Goal: Book appointment/travel/reservation

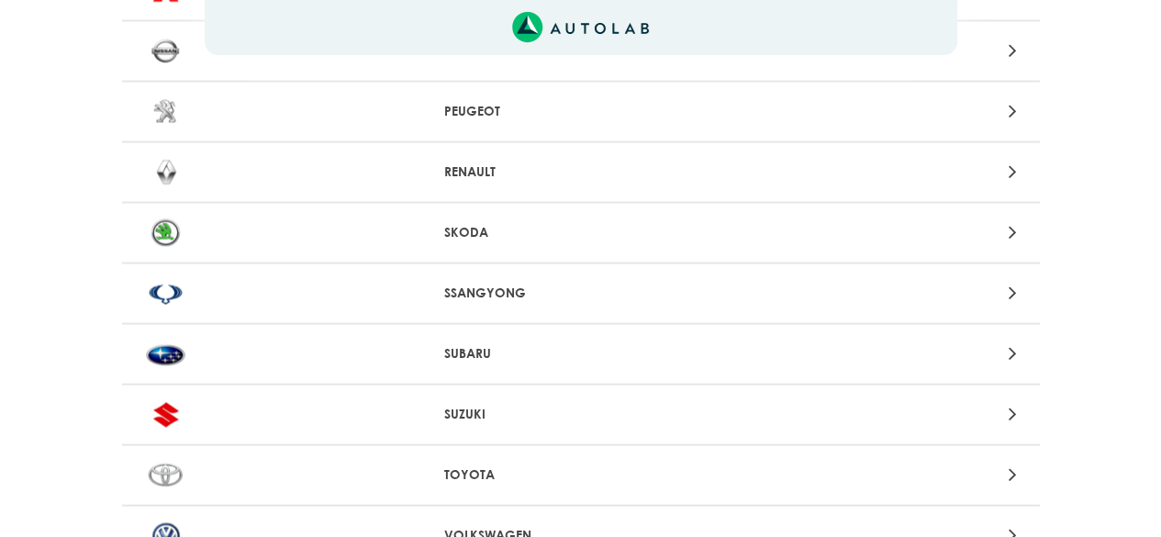
scroll to position [1762, 0]
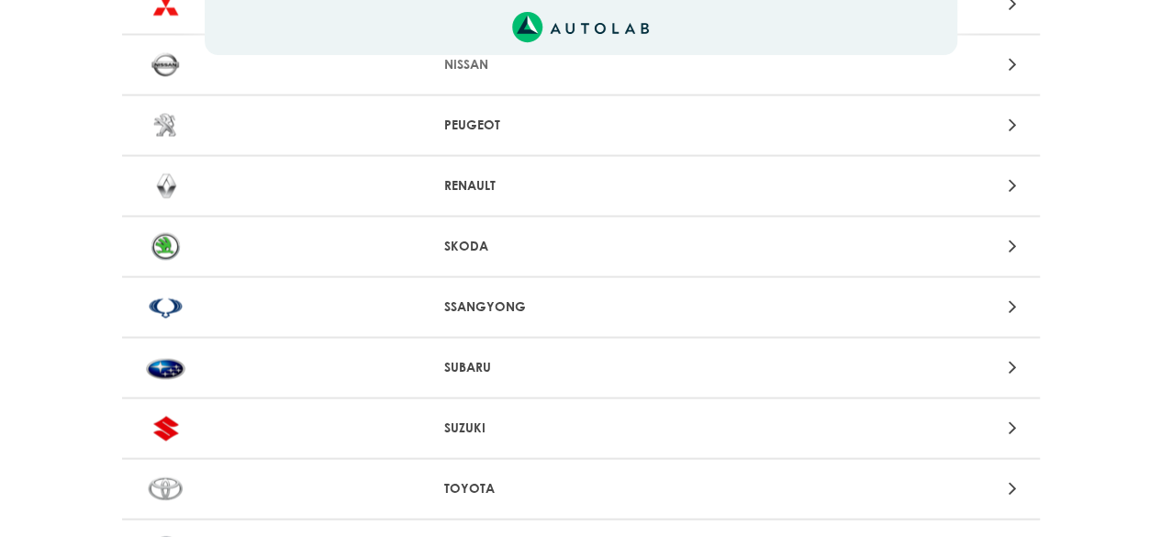
click at [483, 188] on p "RENAULT" at bounding box center [580, 185] width 273 height 19
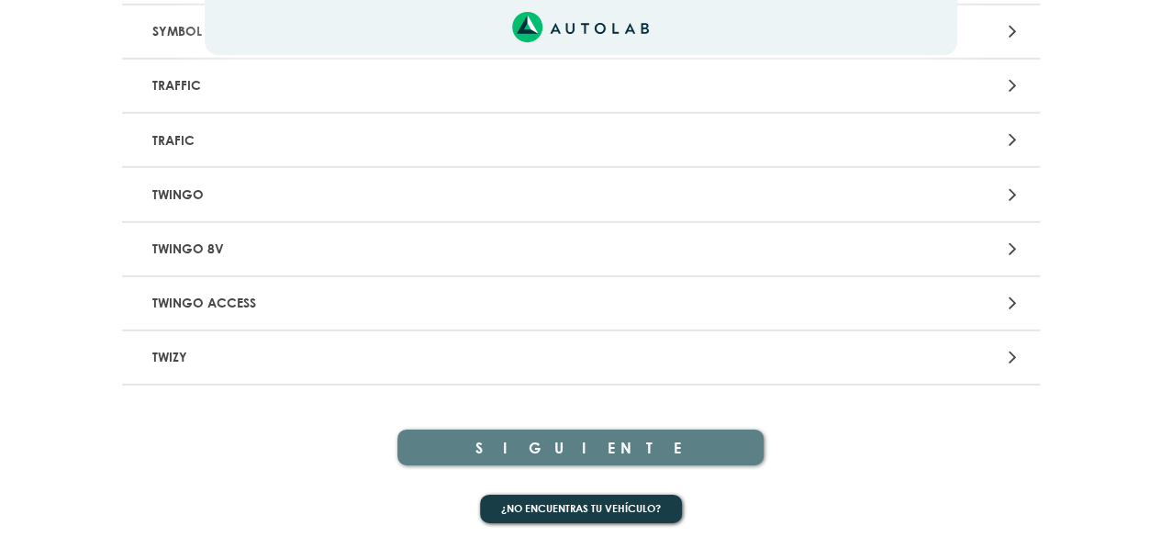
scroll to position [2711, 0]
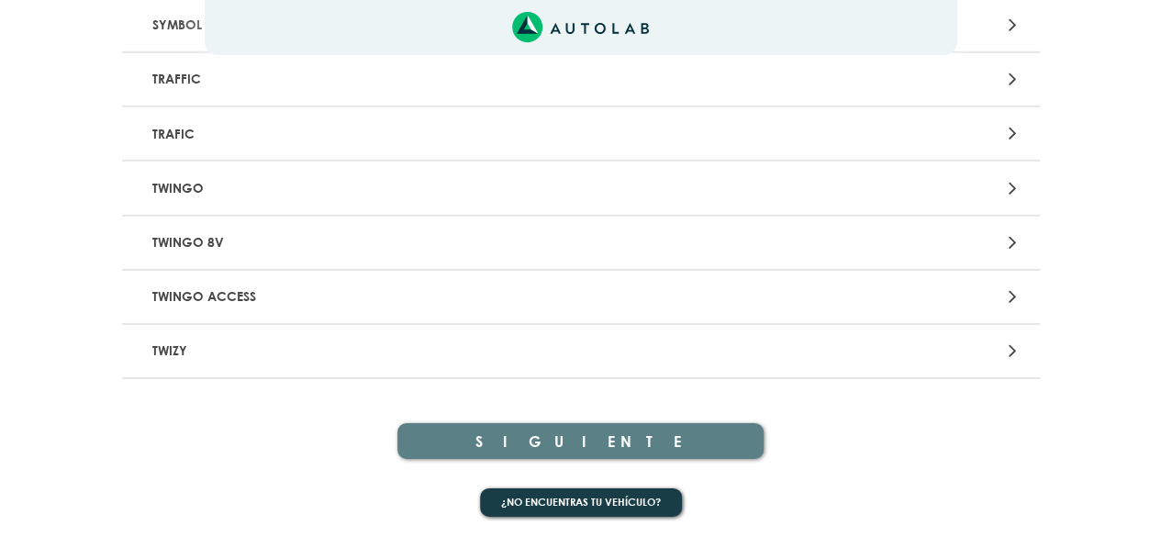
click at [426, 185] on p "TWINGO" at bounding box center [431, 188] width 572 height 34
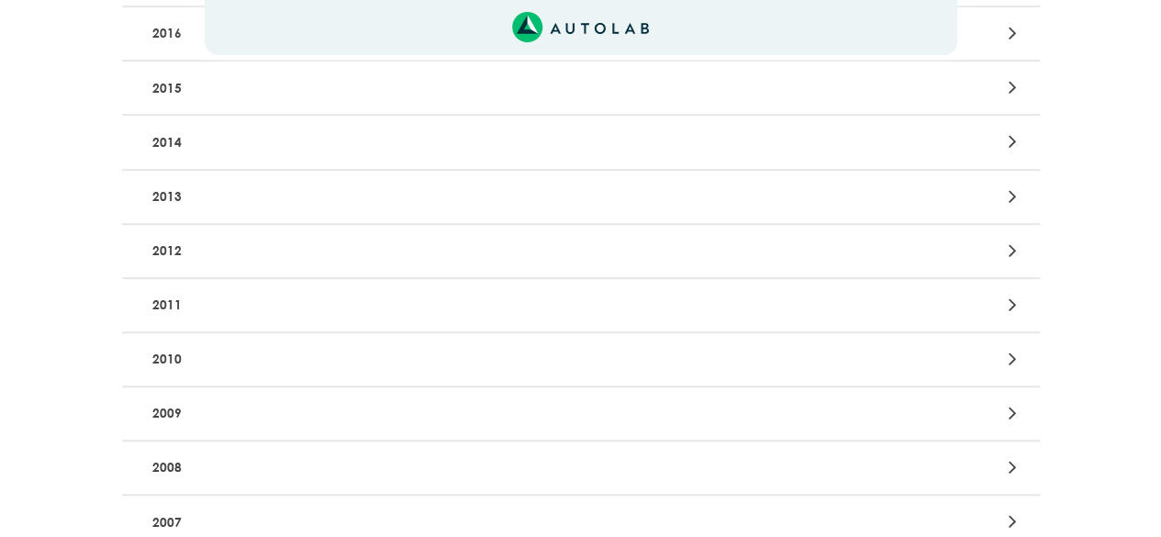
scroll to position [468, 0]
click at [426, 185] on p "2013" at bounding box center [431, 196] width 572 height 34
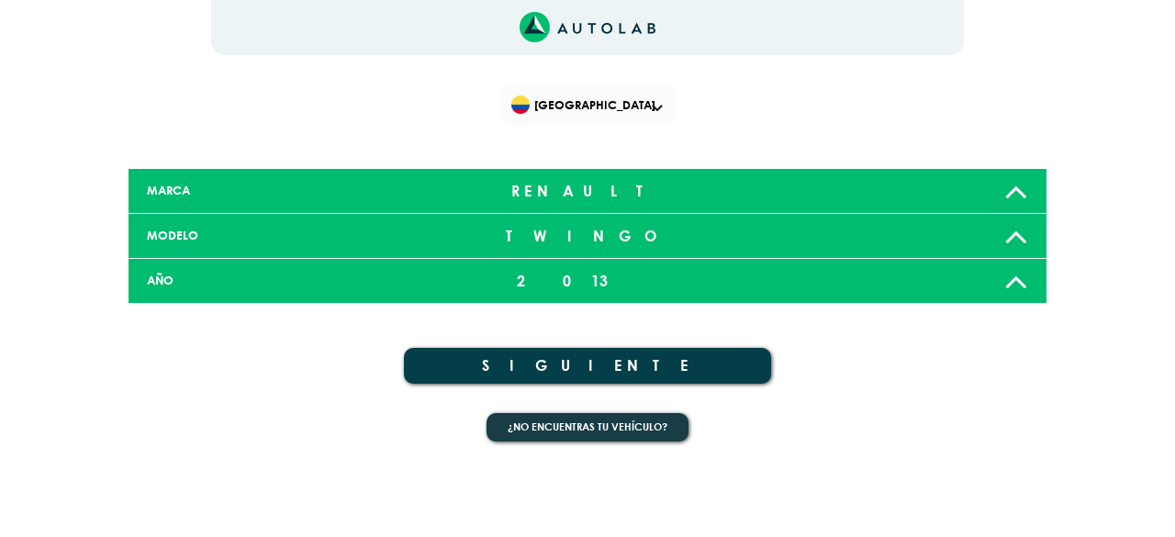
click at [460, 276] on div "2013" at bounding box center [587, 281] width 303 height 37
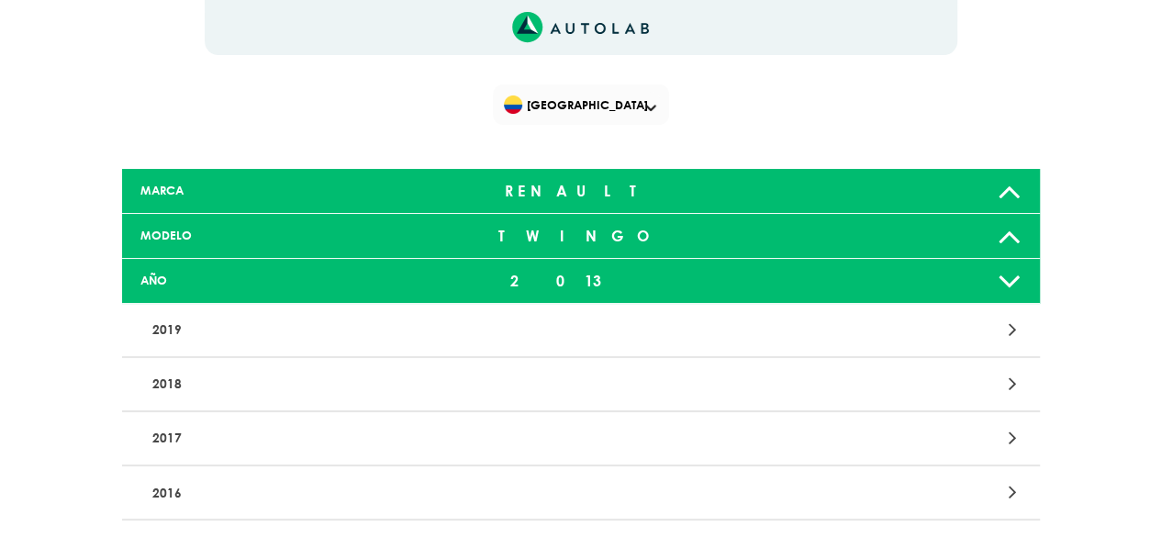
click at [369, 493] on p "2016" at bounding box center [431, 493] width 572 height 34
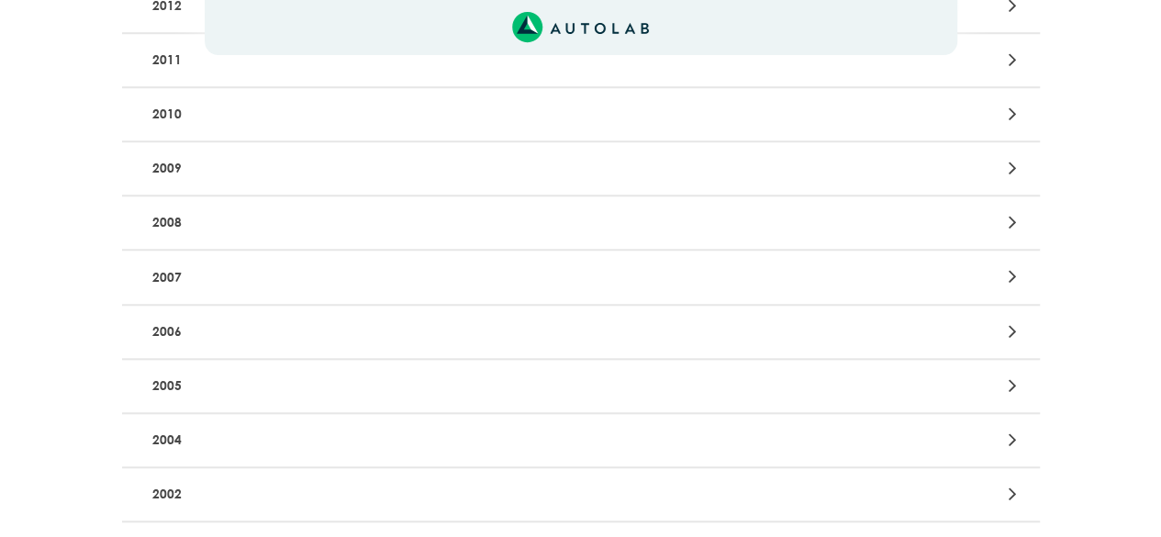
scroll to position [711, 0]
click at [564, 442] on p "2004" at bounding box center [431, 441] width 572 height 34
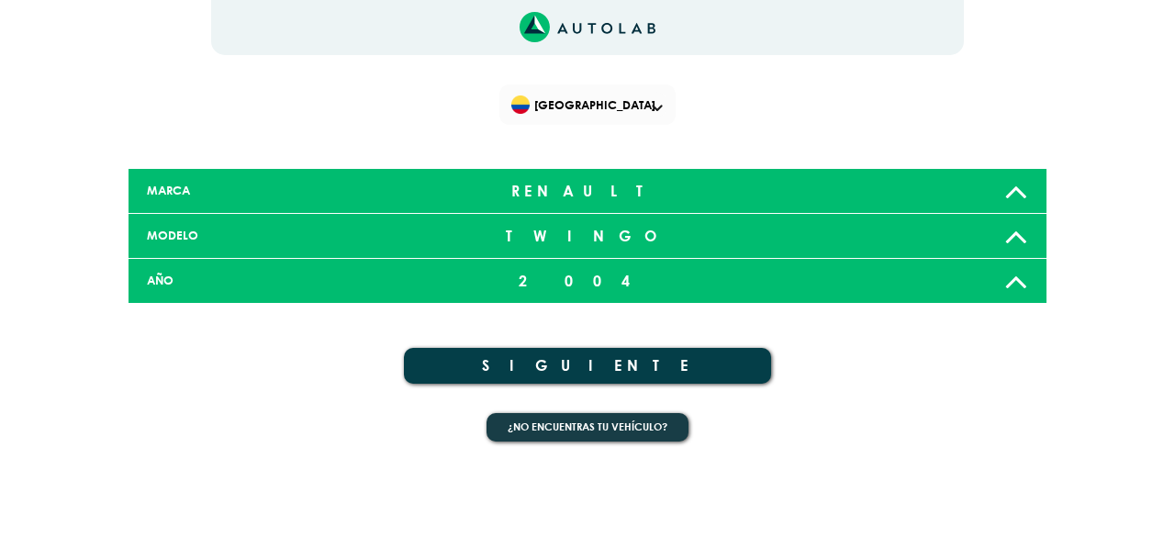
click at [589, 271] on div "2004" at bounding box center [587, 281] width 303 height 37
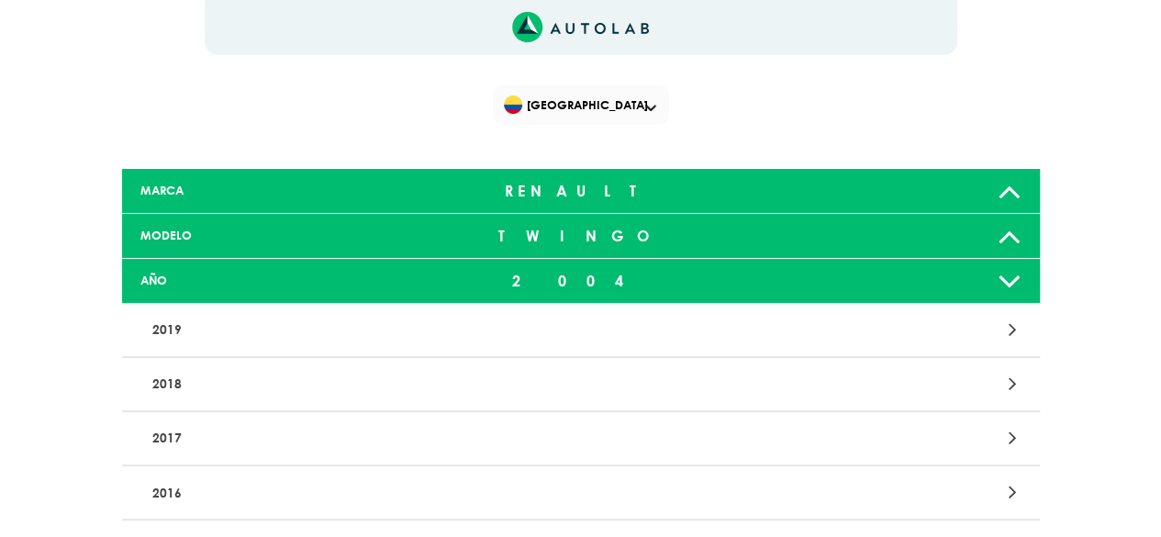
click at [435, 491] on p "2016" at bounding box center [431, 493] width 572 height 34
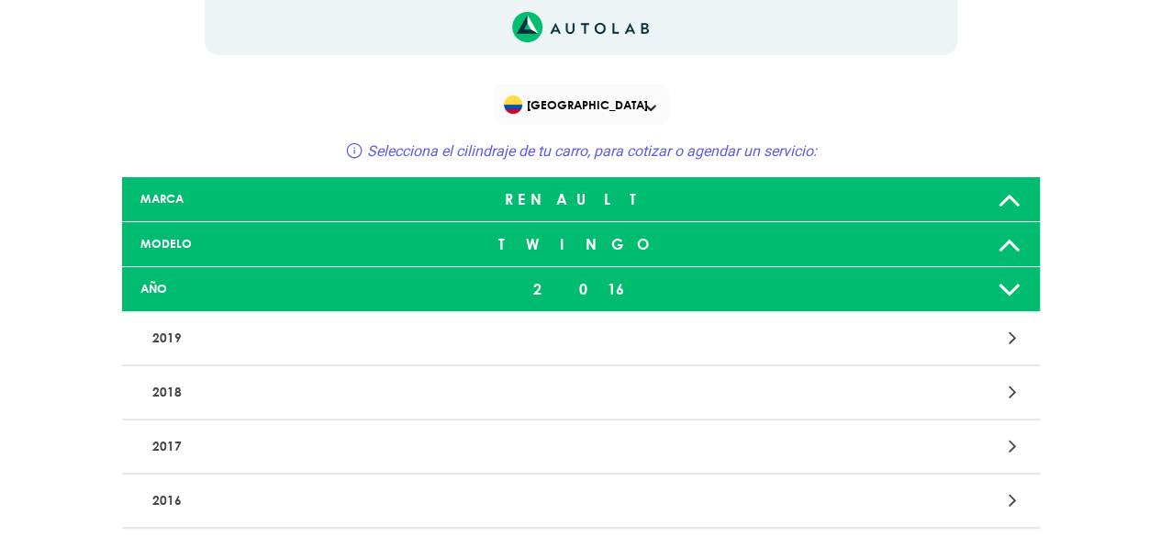
click at [990, 494] on div at bounding box center [881, 500] width 300 height 25
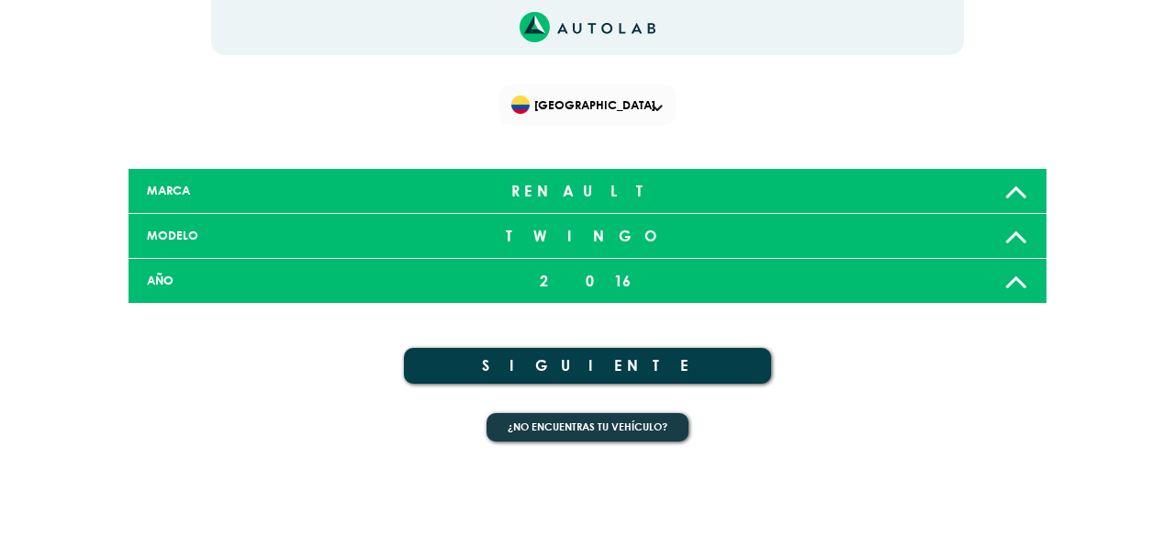
click at [666, 361] on button "SIGUIENTE" at bounding box center [587, 366] width 367 height 36
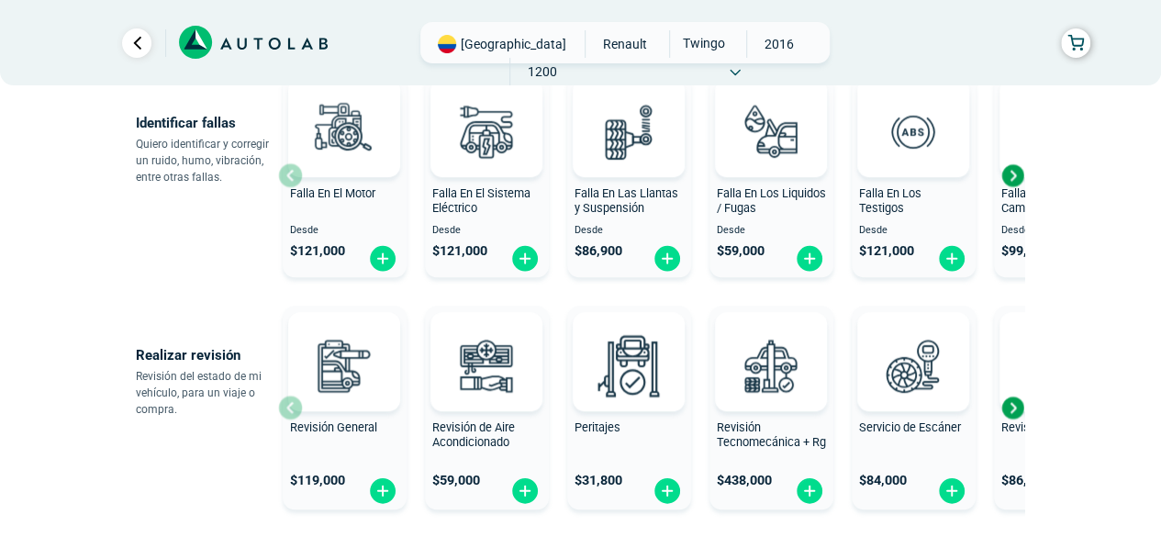
scroll to position [1297, 0]
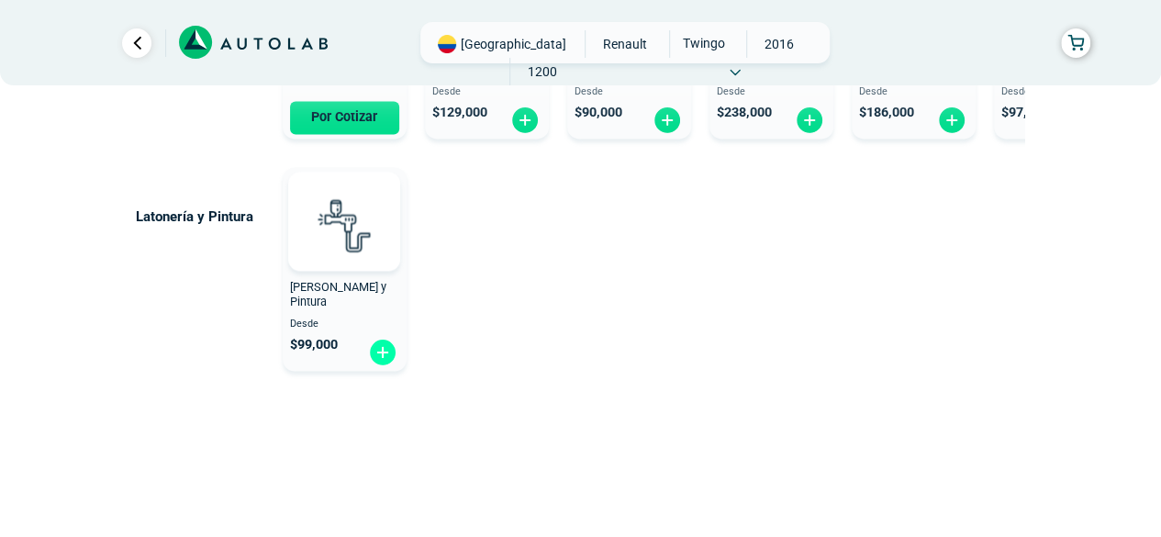
click at [386, 352] on img at bounding box center [382, 352] width 29 height 28
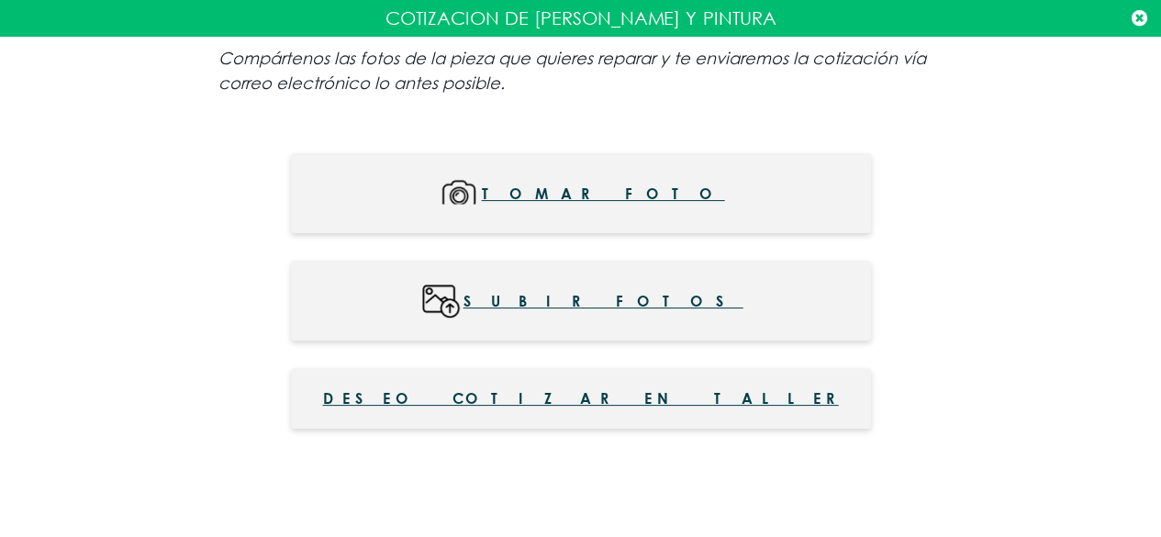
click at [551, 394] on span "Deseo cotizar en taller" at bounding box center [581, 398] width 516 height 22
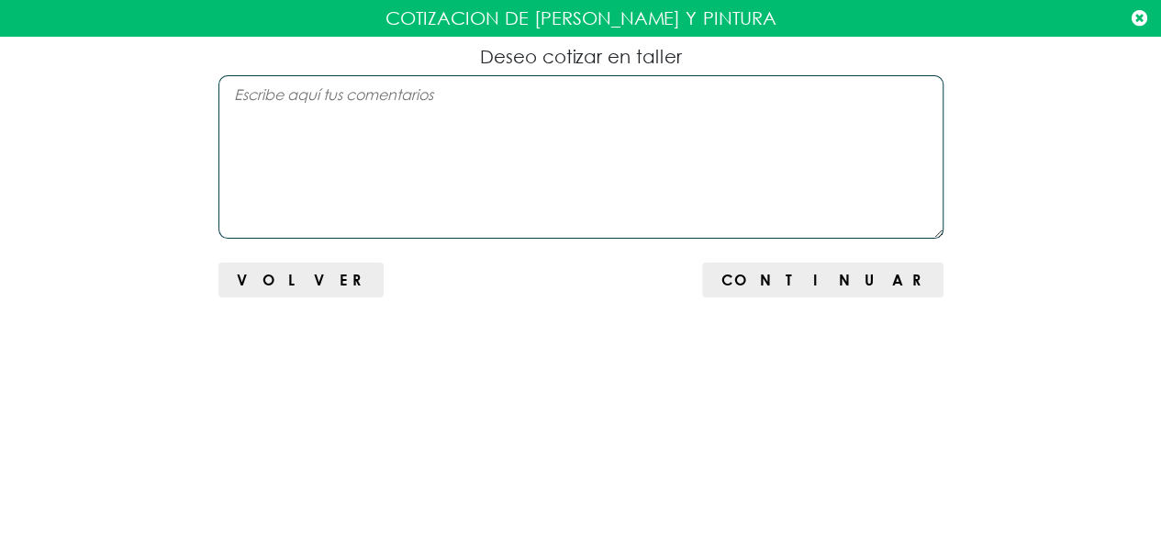
scroll to position [1233, 0]
click at [892, 276] on span "Continuar" at bounding box center [823, 279] width 204 height 17
click at [793, 173] on textarea at bounding box center [580, 156] width 725 height 163
type textarea "p"
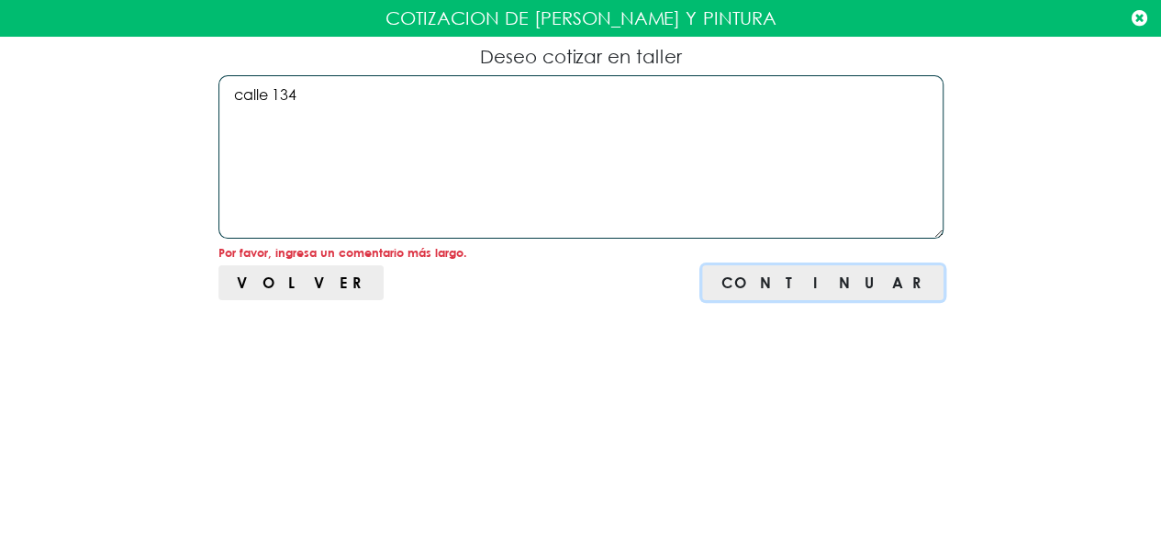
click at [851, 282] on span "Continuar" at bounding box center [823, 282] width 204 height 17
click at [882, 284] on span "Continuar" at bounding box center [823, 282] width 204 height 17
click at [526, 146] on textarea "calle 134" at bounding box center [580, 156] width 725 height 163
type textarea "c"
type textarea "t"
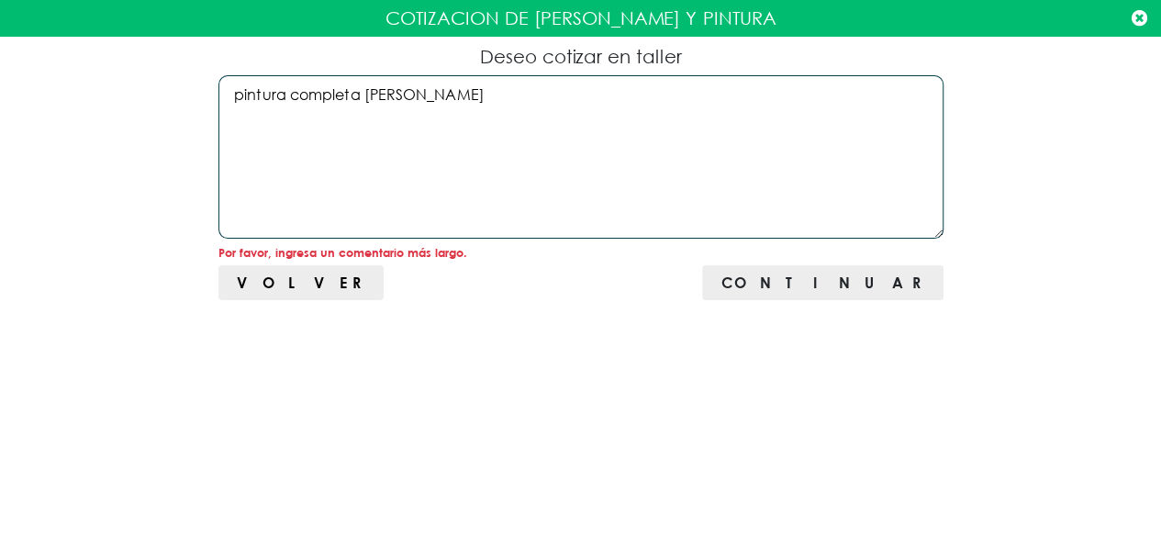
type textarea "pintura completa [PERSON_NAME]"
click at [845, 292] on div "Continuar" at bounding box center [823, 283] width 204 height 22
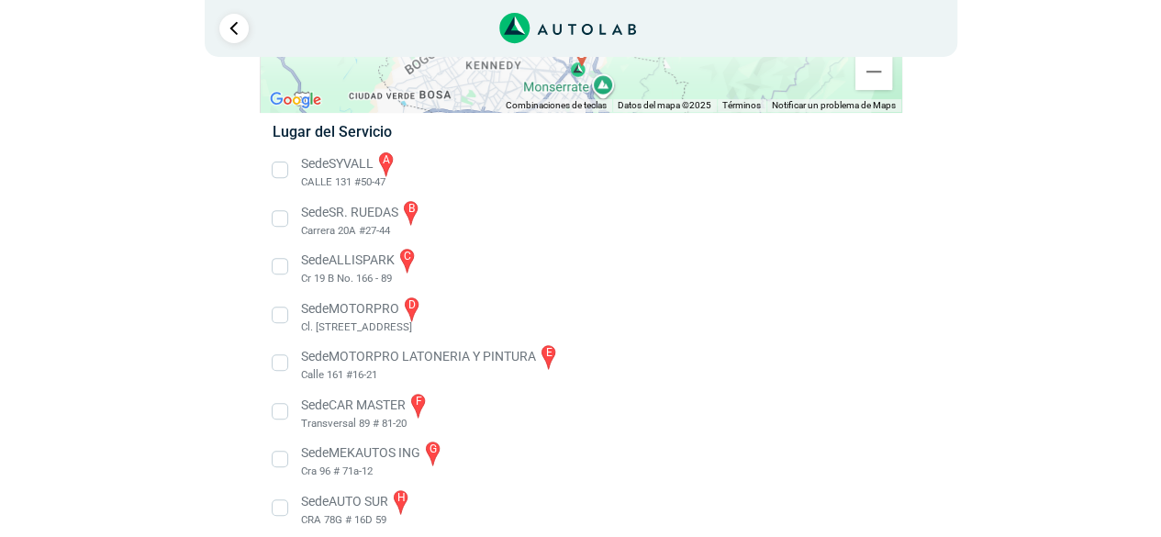
scroll to position [277, 0]
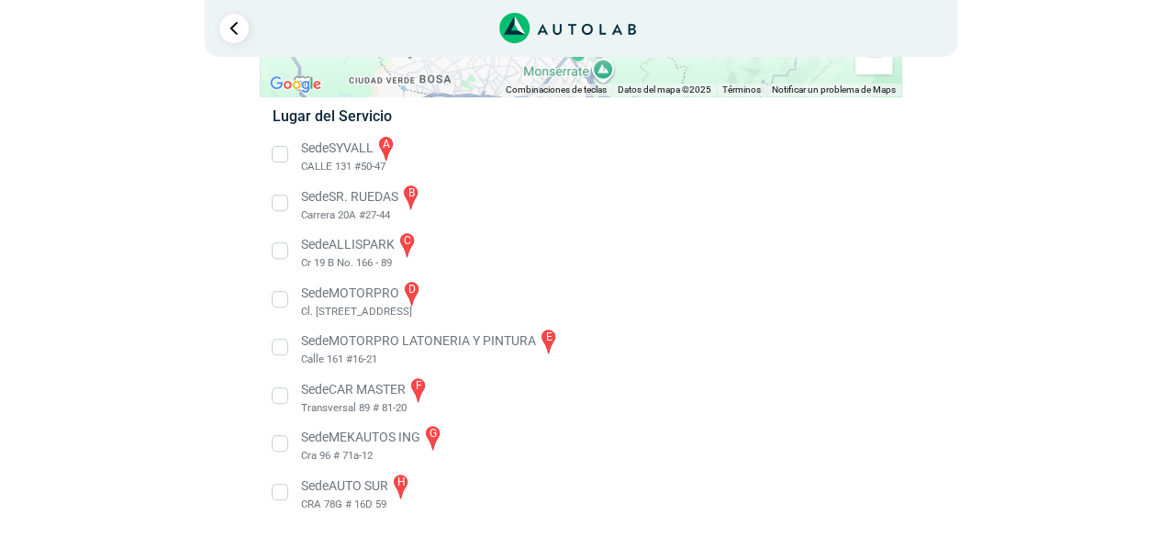
click at [278, 157] on li "Sede SYVALL a CALLE 131 #50-47" at bounding box center [580, 154] width 643 height 41
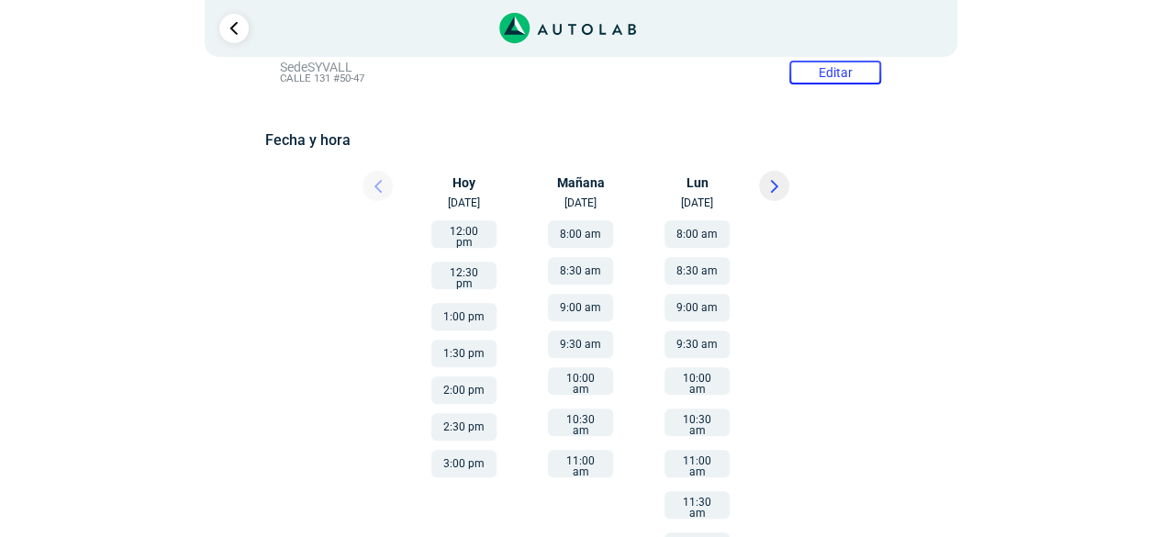
scroll to position [474, 0]
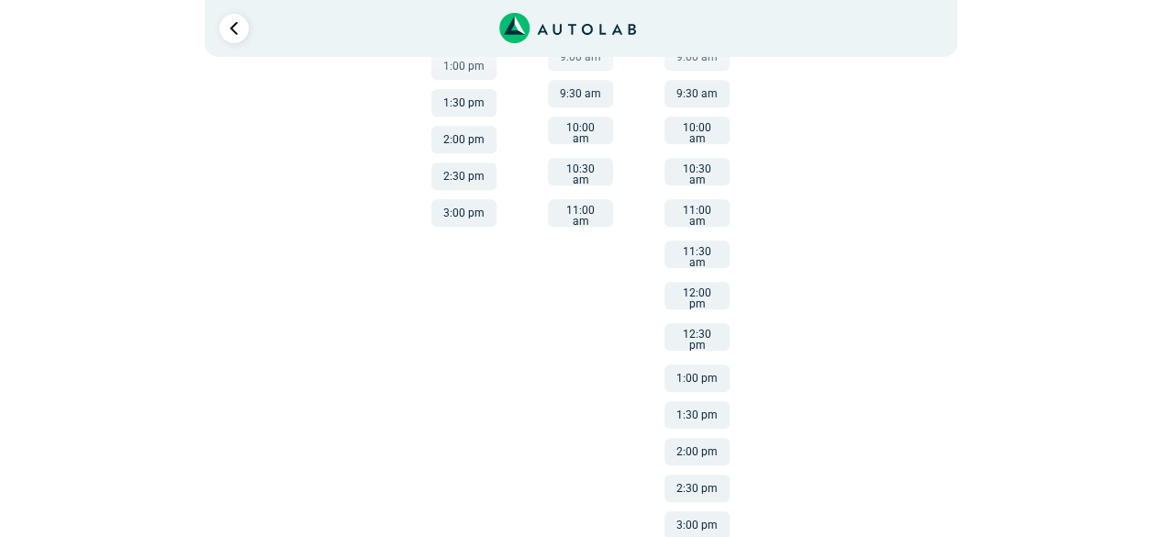
click at [593, 210] on button "11:00 am" at bounding box center [580, 213] width 65 height 28
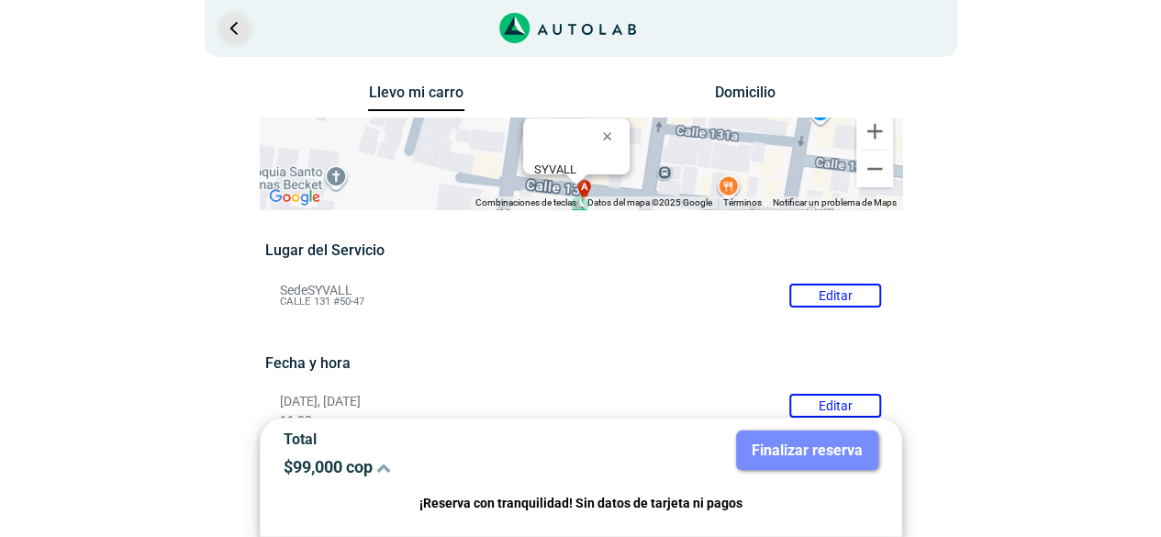
click at [238, 31] on link "Ir al paso anterior" at bounding box center [233, 28] width 29 height 29
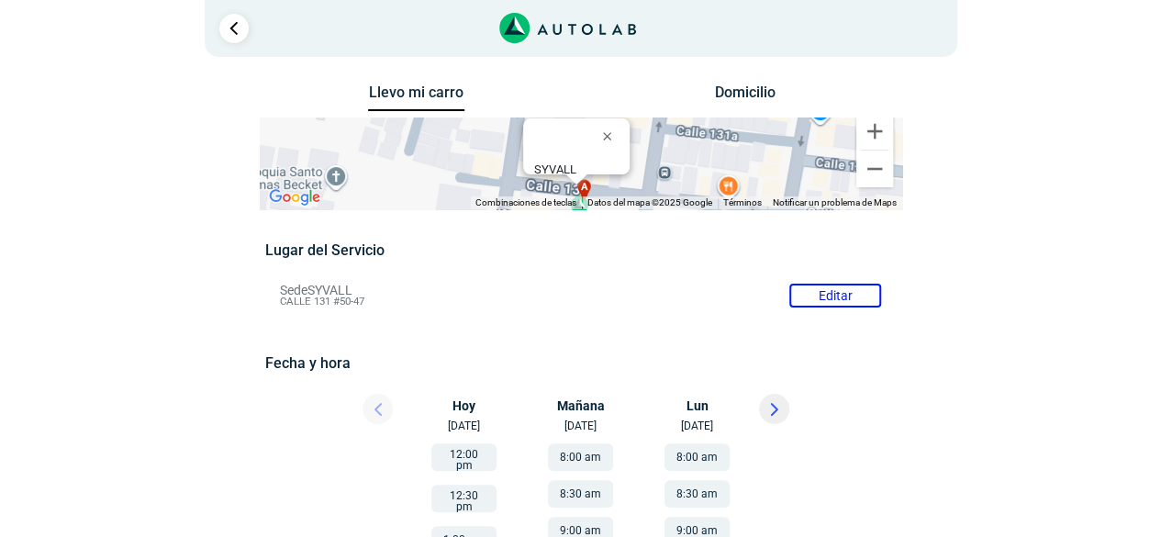
drag, startPoint x: 279, startPoint y: 289, endPoint x: 315, endPoint y: 287, distance: 35.8
click at [315, 287] on li "Sede SYVALL Editar CALLE 131 #50-47" at bounding box center [580, 295] width 629 height 29
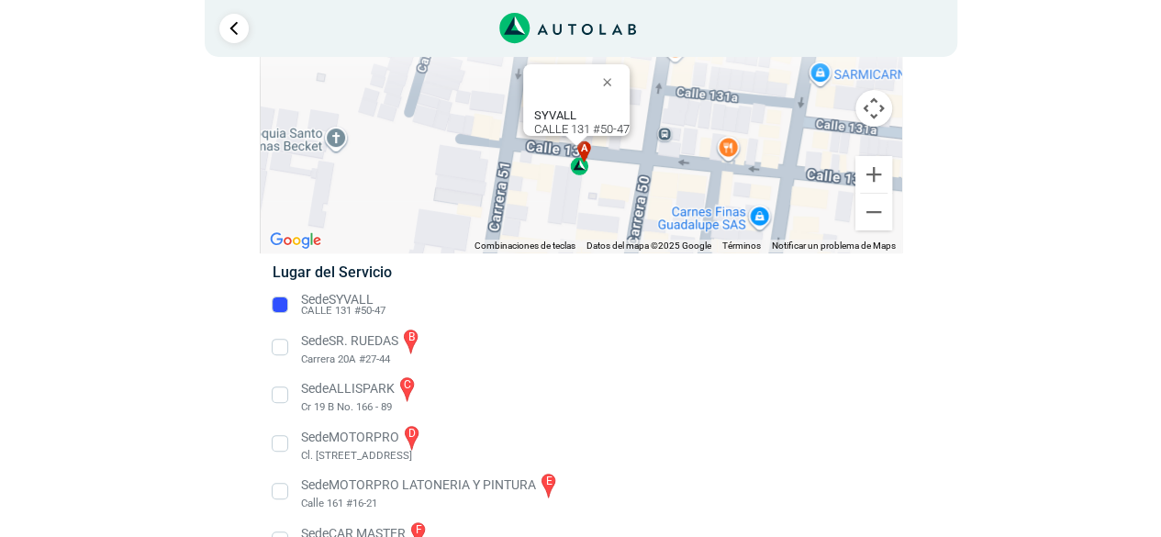
scroll to position [126, 0]
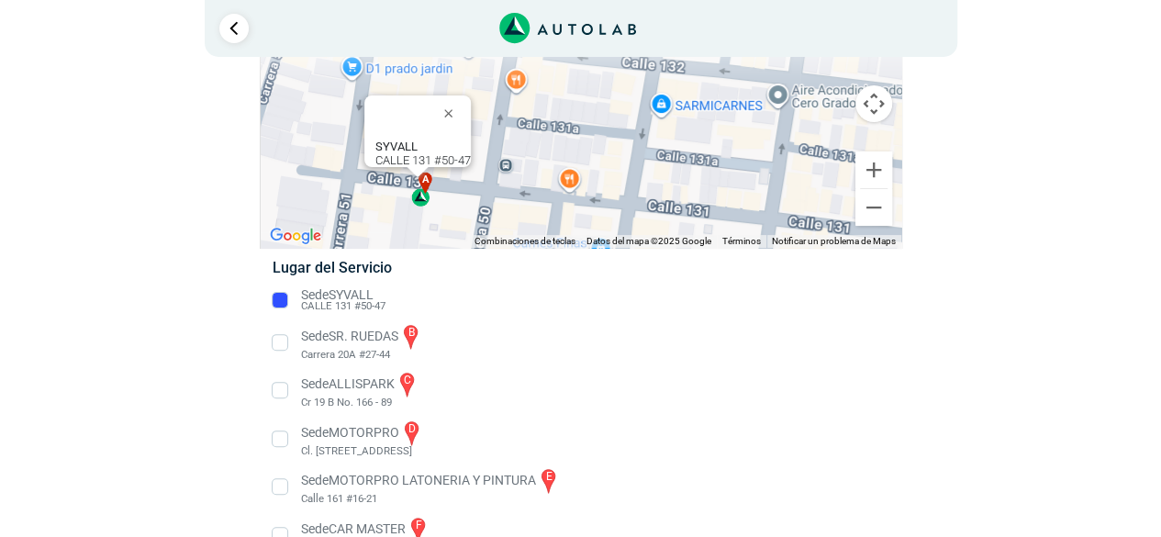
drag, startPoint x: 768, startPoint y: 142, endPoint x: 605, endPoint y: 180, distance: 167.7
click at [605, 180] on div "a b c d e f g" at bounding box center [581, 120] width 641 height 255
click at [883, 211] on button "Reducir" at bounding box center [874, 207] width 37 height 37
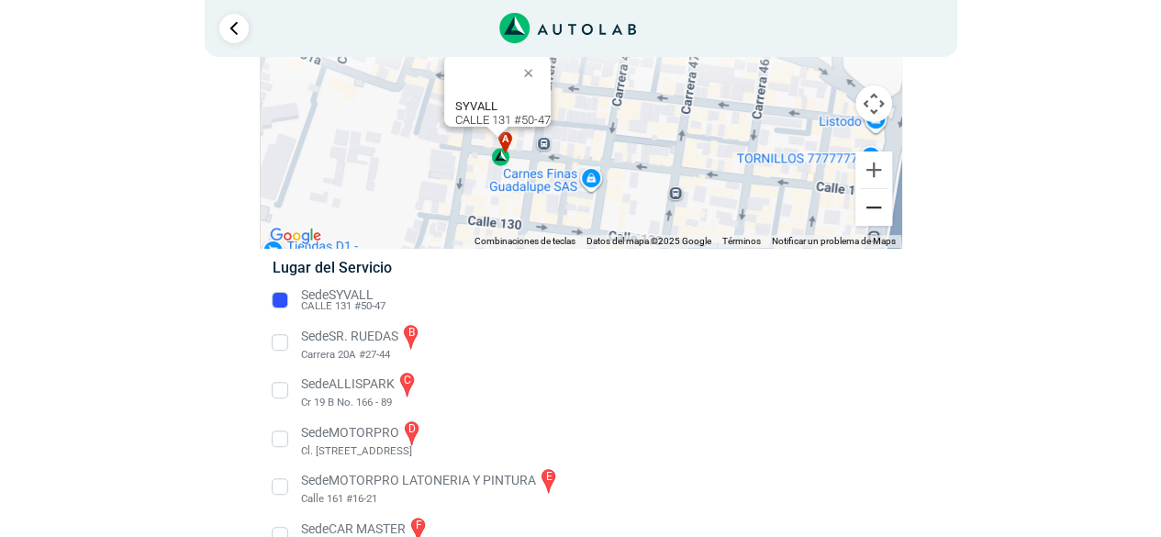
click at [883, 211] on button "Reducir" at bounding box center [874, 207] width 37 height 37
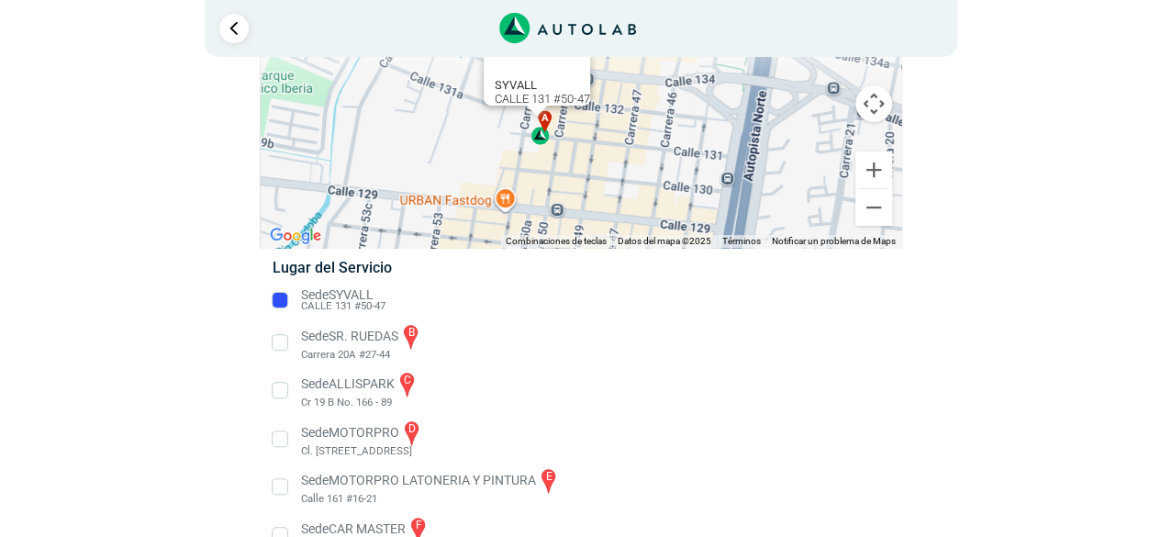
click at [281, 300] on li "Sede SYVALL CALLE 131 #50-47" at bounding box center [580, 299] width 643 height 29
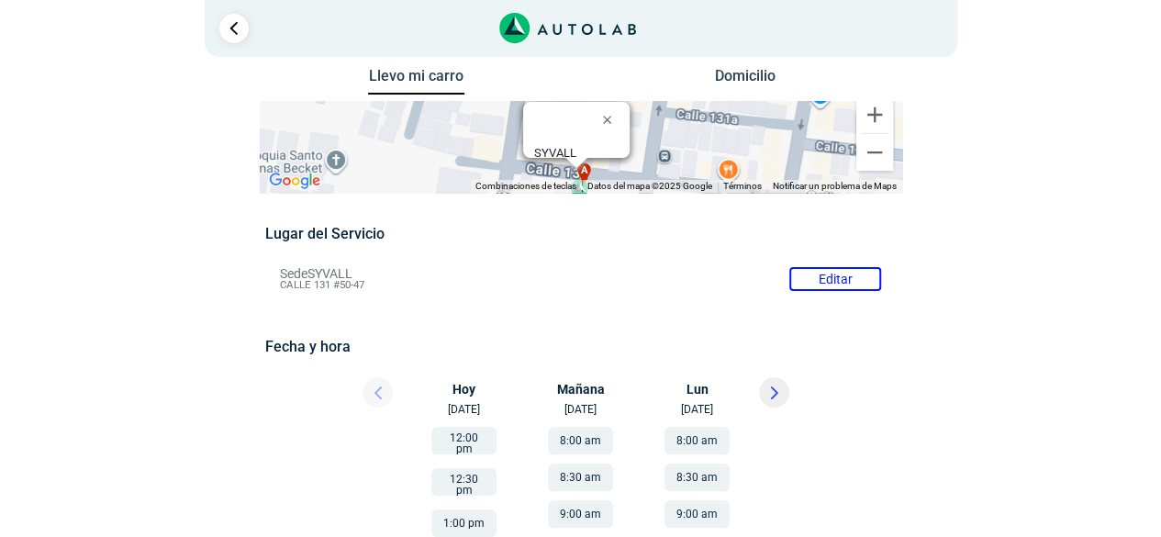
scroll to position [0, 0]
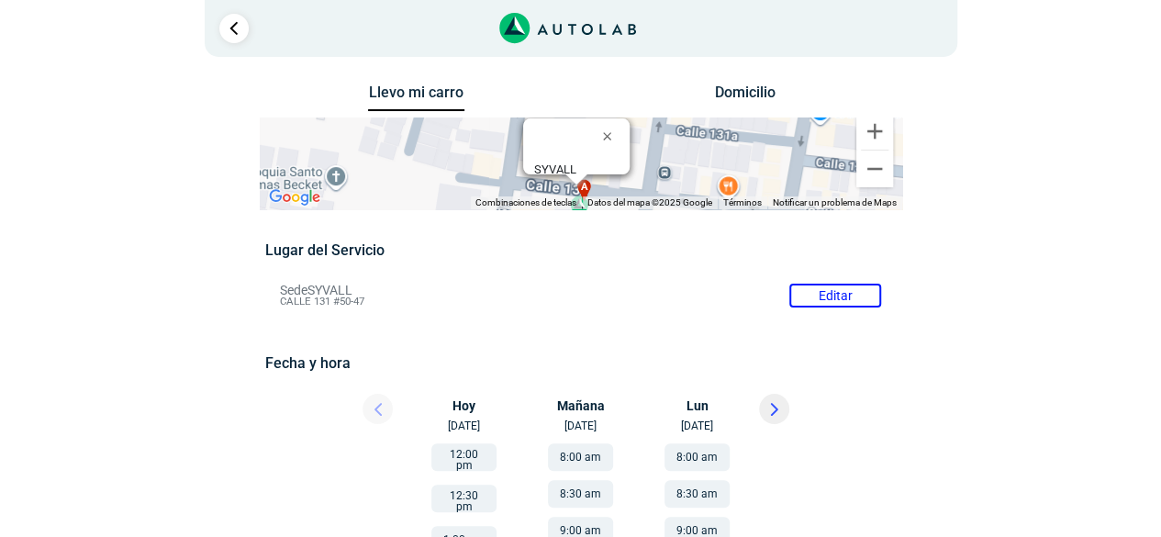
click at [848, 292] on li "Sede SYVALL Editar CALLE 131 #50-47" at bounding box center [580, 295] width 629 height 29
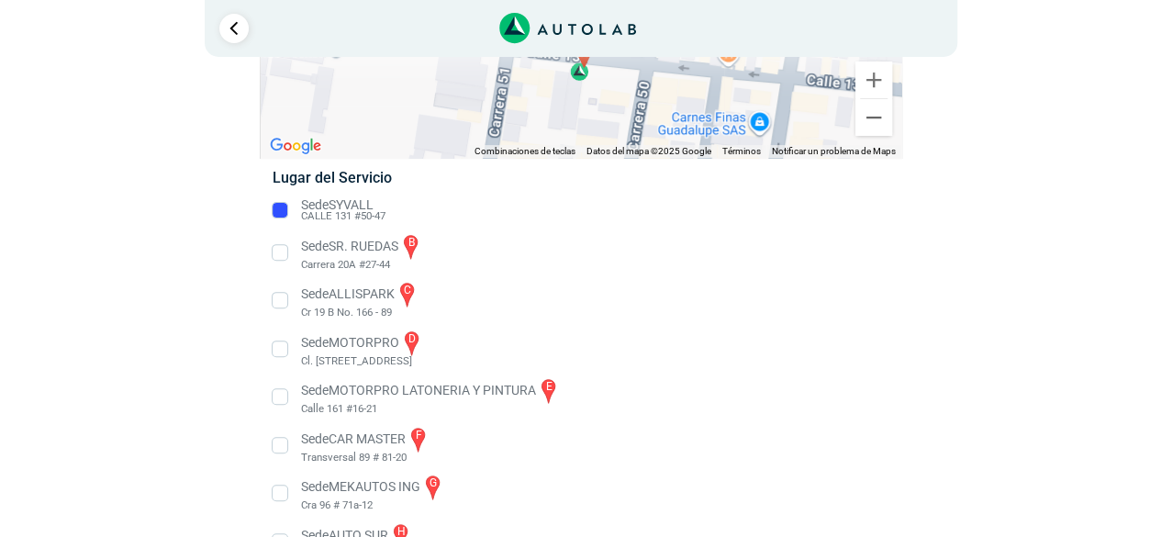
scroll to position [265, 0]
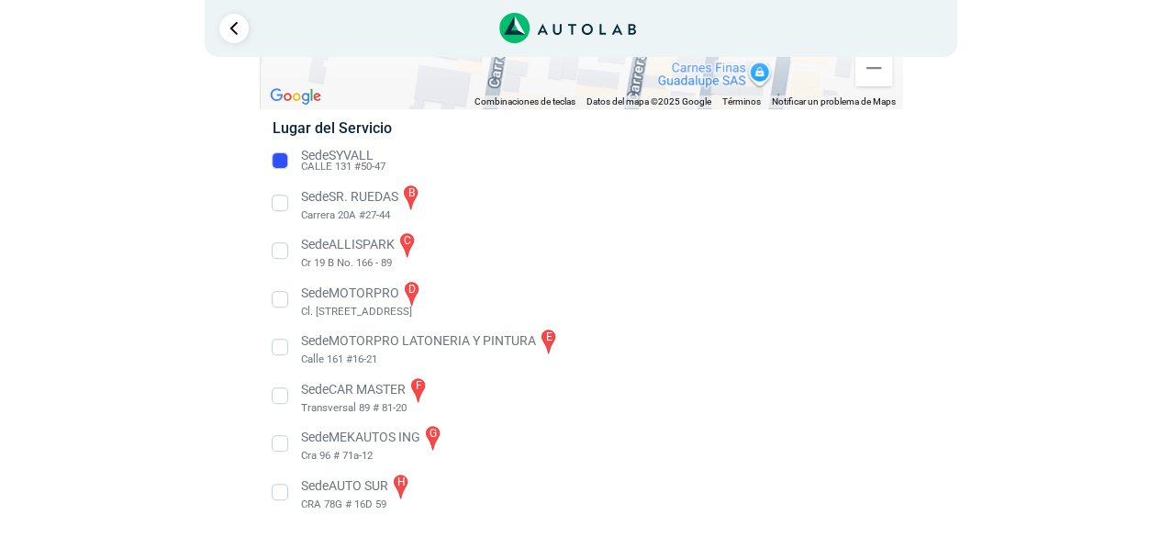
click at [280, 349] on li "Sede MOTORPRO LATONERIA Y PINTURA e Calle 161 #16-21" at bounding box center [580, 347] width 643 height 41
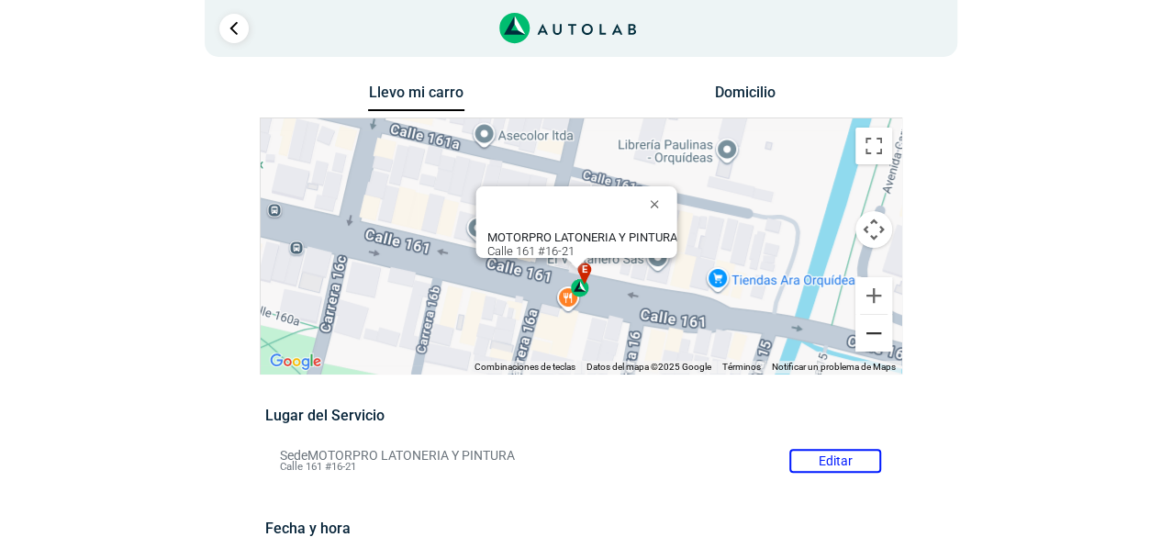
click at [881, 341] on button "Reducir" at bounding box center [874, 333] width 37 height 37
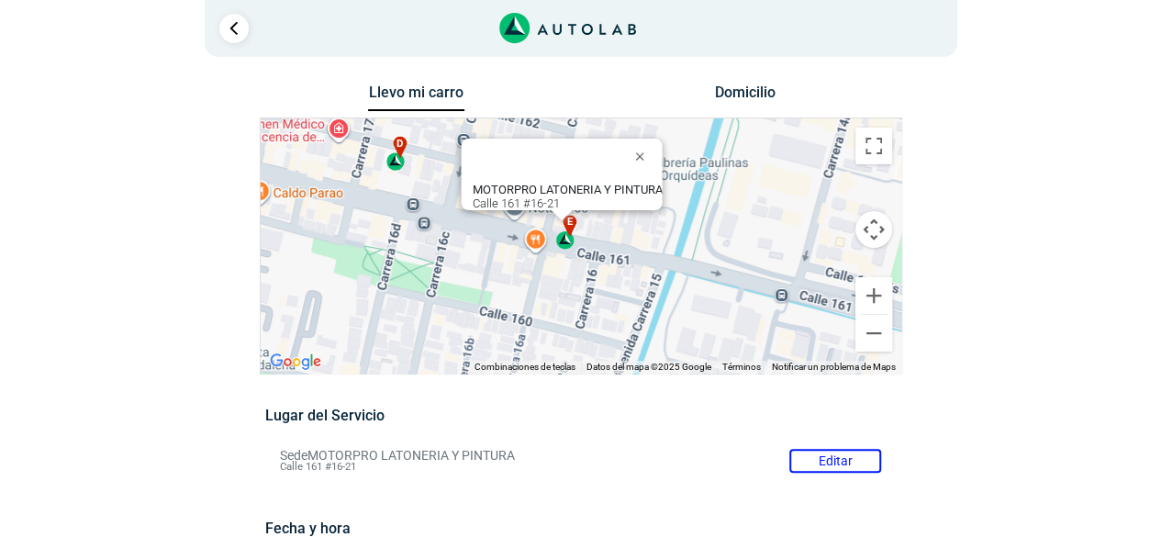
drag, startPoint x: 777, startPoint y: 262, endPoint x: 760, endPoint y: 232, distance: 33.7
click at [760, 232] on div "a b c d e f g" at bounding box center [581, 245] width 641 height 255
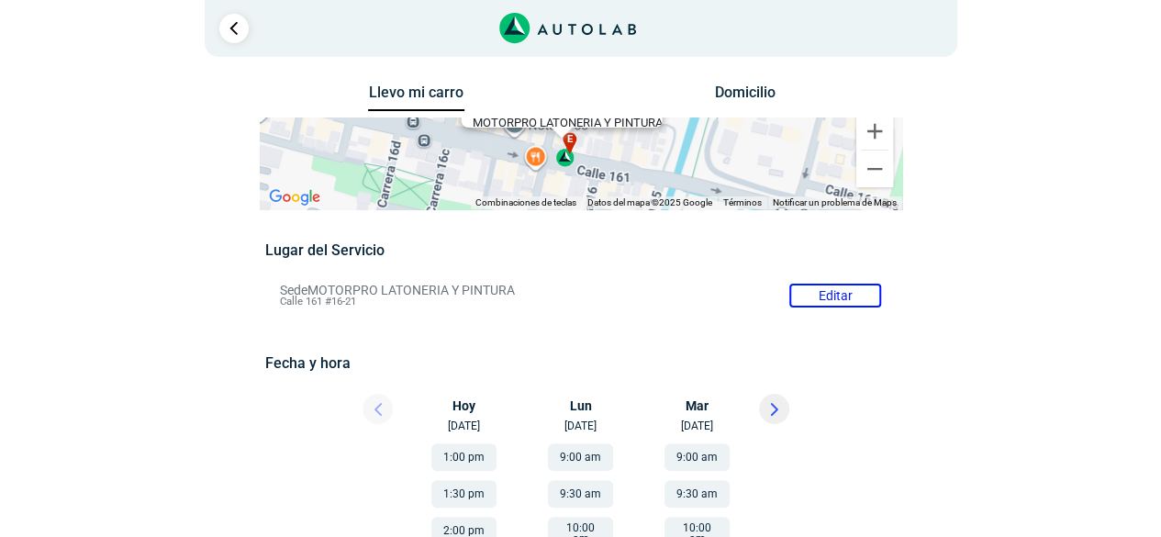
click at [238, 32] on link "Ir al paso anterior" at bounding box center [233, 28] width 29 height 29
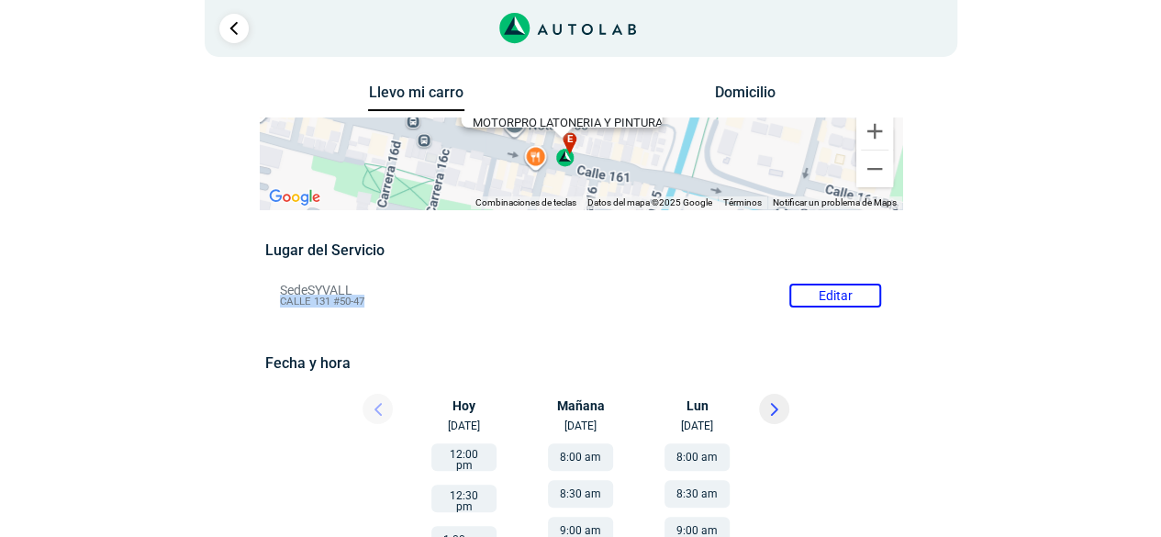
drag, startPoint x: 279, startPoint y: 300, endPoint x: 364, endPoint y: 304, distance: 85.4
click at [364, 304] on li "Sede SYVALL Editar CALLE 131 #50-47" at bounding box center [580, 295] width 629 height 29
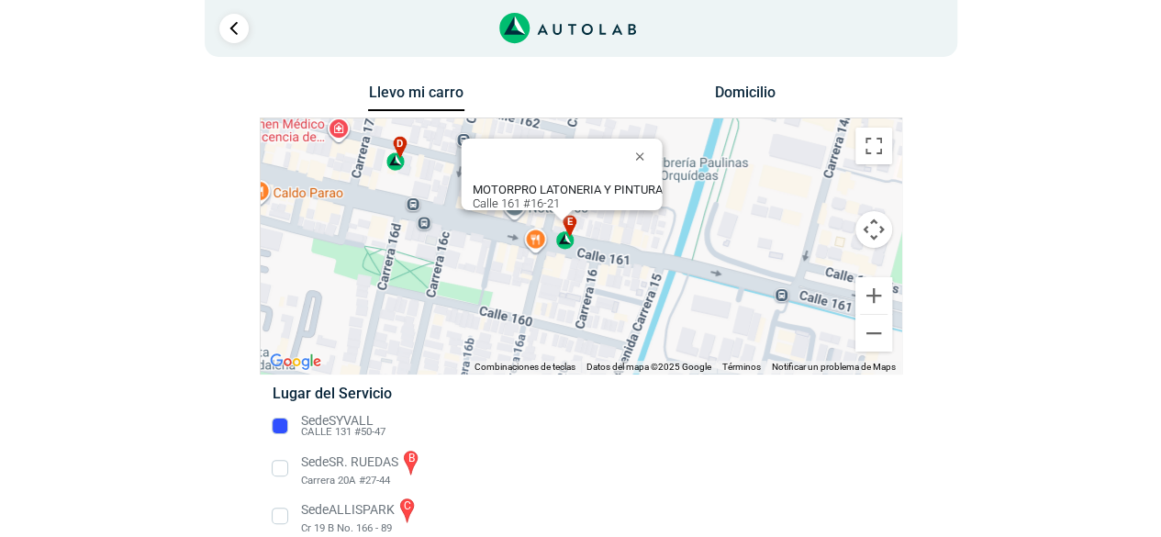
copy span "CALLE 131 #50-47"
drag, startPoint x: 302, startPoint y: 430, endPoint x: 387, endPoint y: 439, distance: 85.9
click at [387, 439] on li "Sede SYVALL CALLE 131 #50-47" at bounding box center [580, 425] width 643 height 29
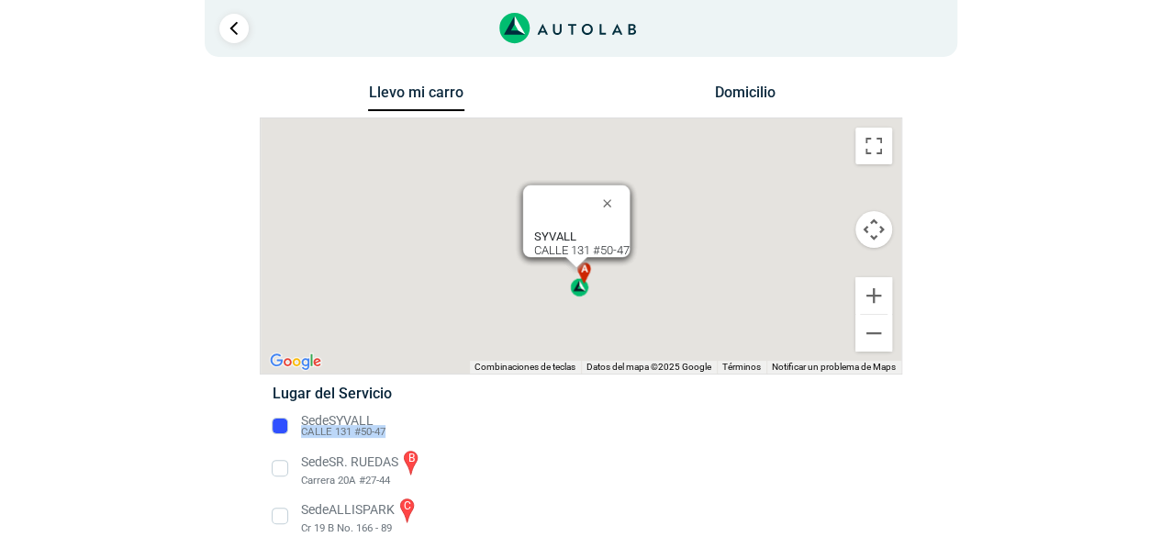
copy span "CALLE 131 #50-47"
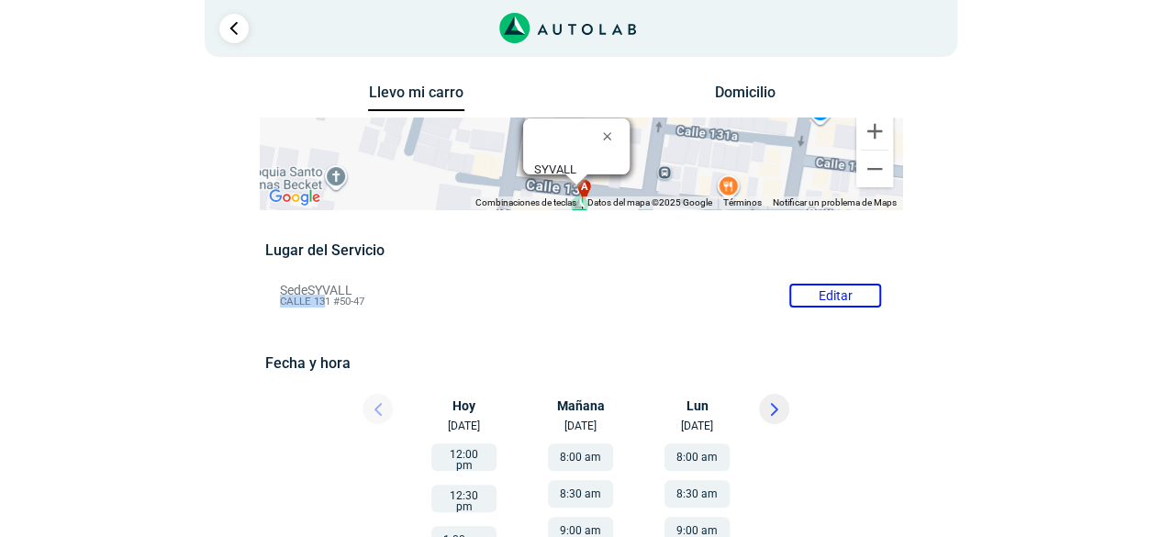
drag, startPoint x: 283, startPoint y: 303, endPoint x: 325, endPoint y: 306, distance: 42.3
click at [325, 306] on li "Sede SYVALL Editar CALLE 131 #50-47" at bounding box center [580, 295] width 629 height 29
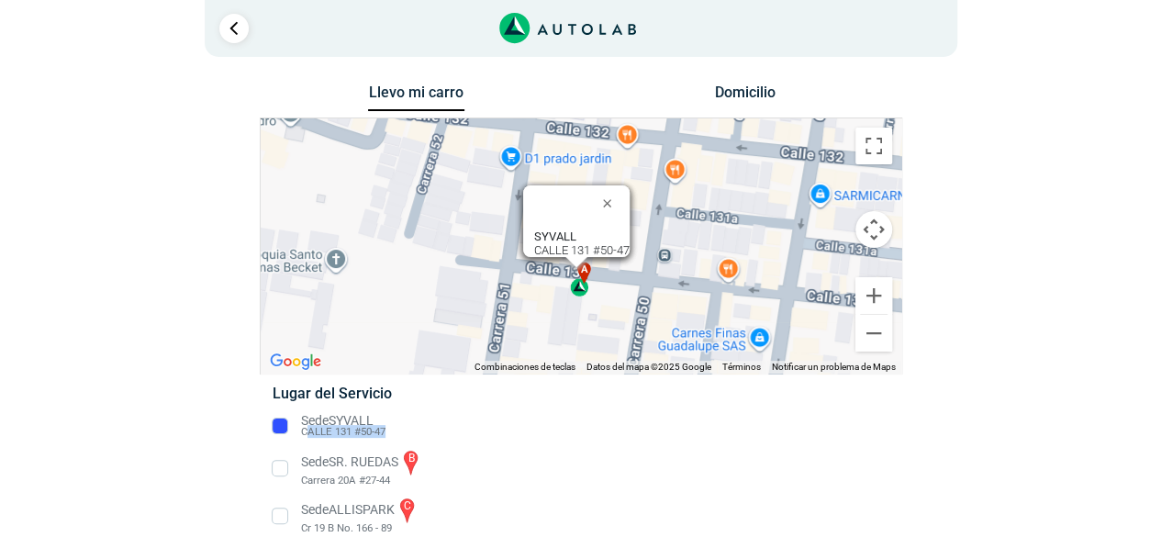
drag, startPoint x: 310, startPoint y: 435, endPoint x: 386, endPoint y: 439, distance: 76.3
click at [386, 439] on li "Sede SYVALL CALLE 131 #50-47" at bounding box center [580, 425] width 643 height 29
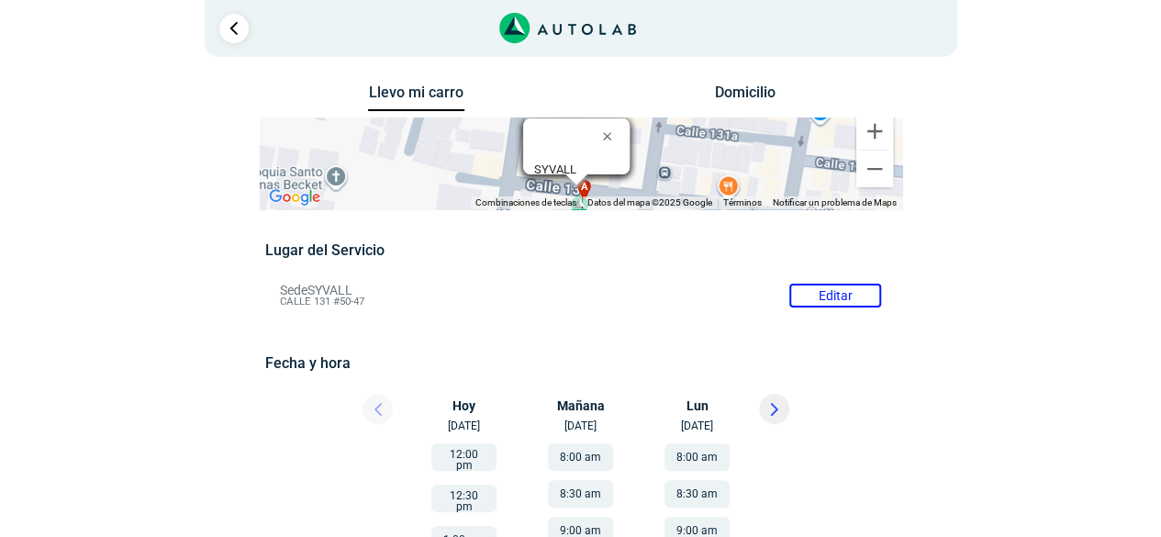
copy span "ALLE 131 #50-47"
click at [822, 303] on li "Sede SYVALL Editar CALLE 131 #50-47" at bounding box center [580, 295] width 629 height 29
